Goal: Subscribe to service/newsletter

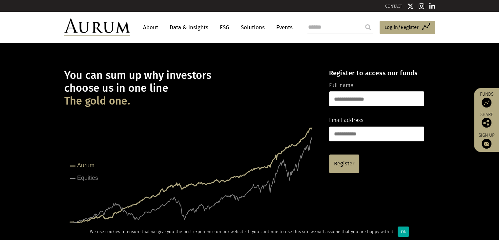
click at [350, 101] on input "text" at bounding box center [376, 98] width 95 height 15
click at [335, 134] on input "email" at bounding box center [376, 133] width 95 height 15
click at [255, 117] on rect at bounding box center [190, 176] width 253 height 131
click at [84, 177] on tspan "Equities" at bounding box center [87, 177] width 21 height 7
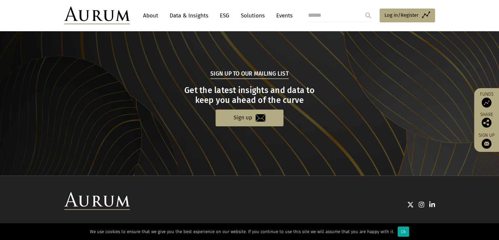
scroll to position [679, 0]
